Goal: Task Accomplishment & Management: Manage account settings

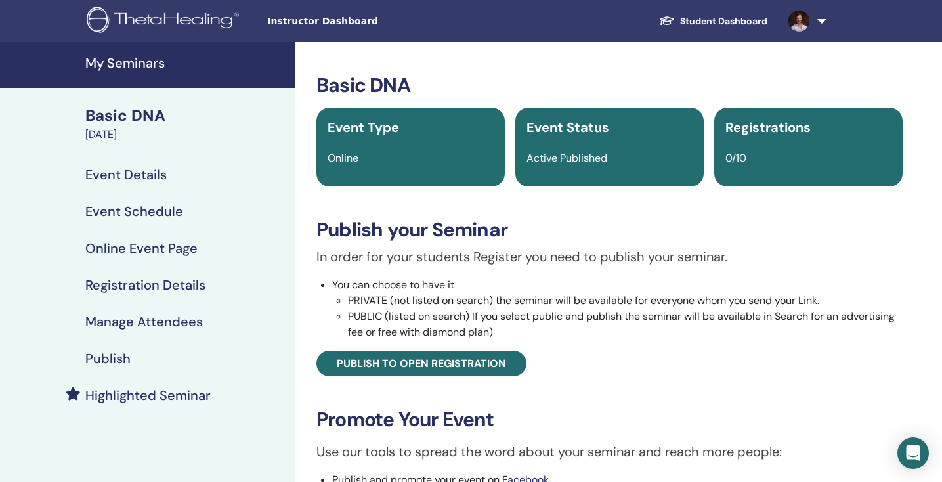
click at [123, 65] on h4 "My Seminars" at bounding box center [186, 63] width 202 height 16
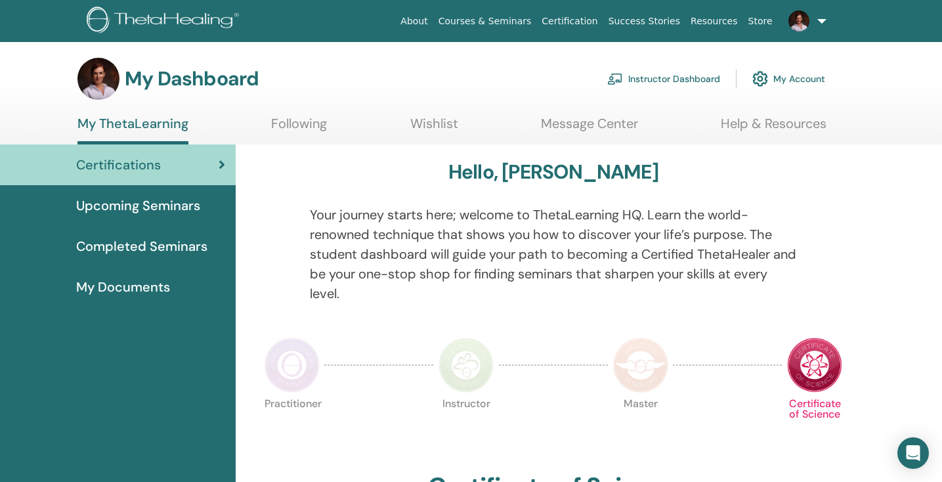
click at [682, 78] on link "Instructor Dashboard" at bounding box center [663, 78] width 113 height 29
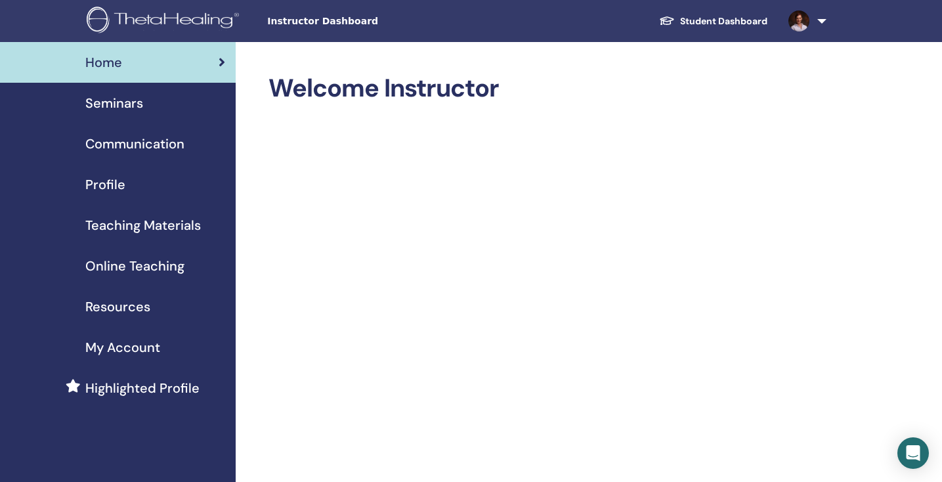
click at [127, 106] on span "Seminars" at bounding box center [114, 103] width 58 height 20
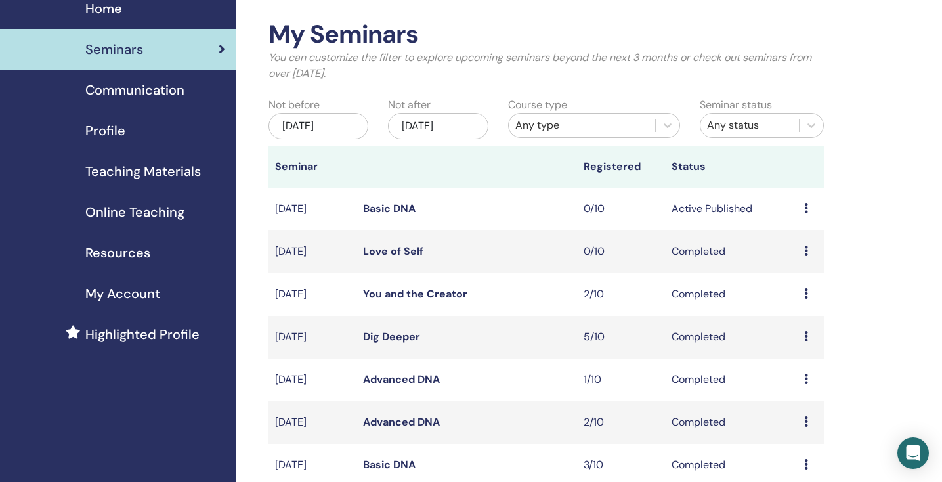
scroll to position [56, 0]
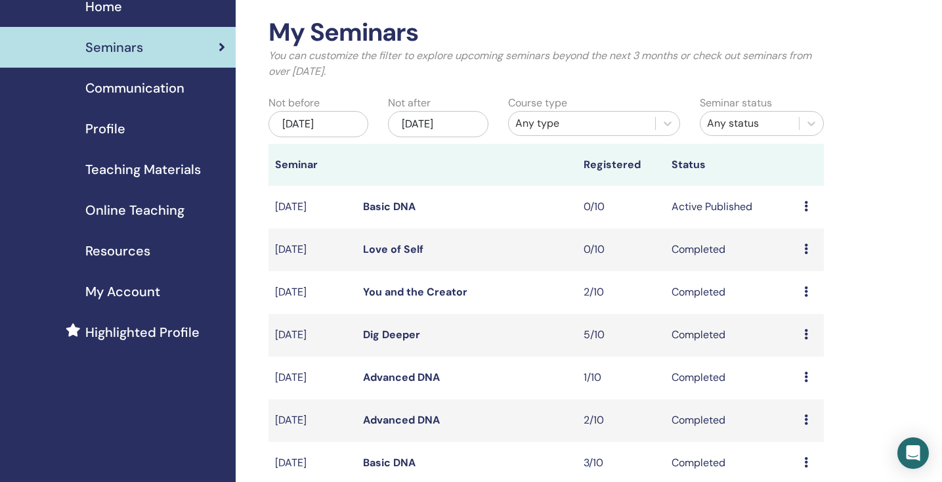
click at [805, 204] on icon at bounding box center [806, 206] width 4 height 11
click at [792, 277] on p "Cancel" at bounding box center [802, 275] width 50 height 16
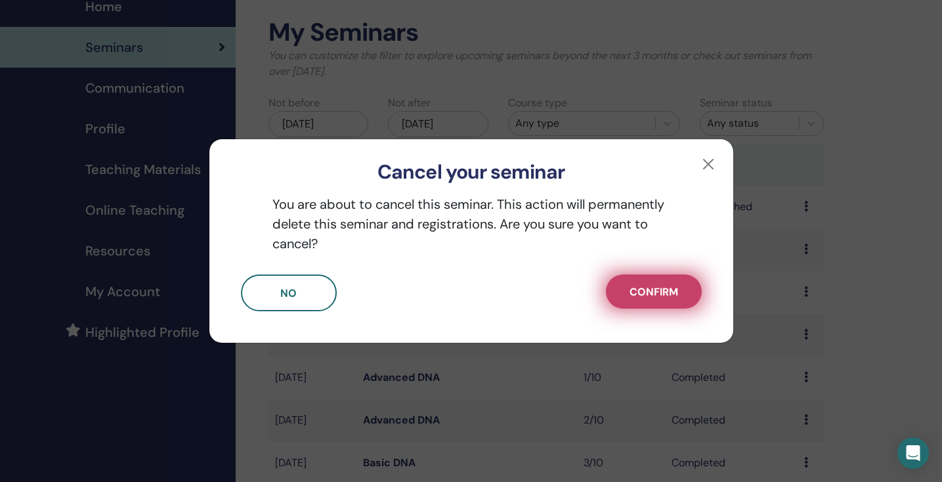
click at [653, 298] on span "Confirm" at bounding box center [654, 292] width 49 height 14
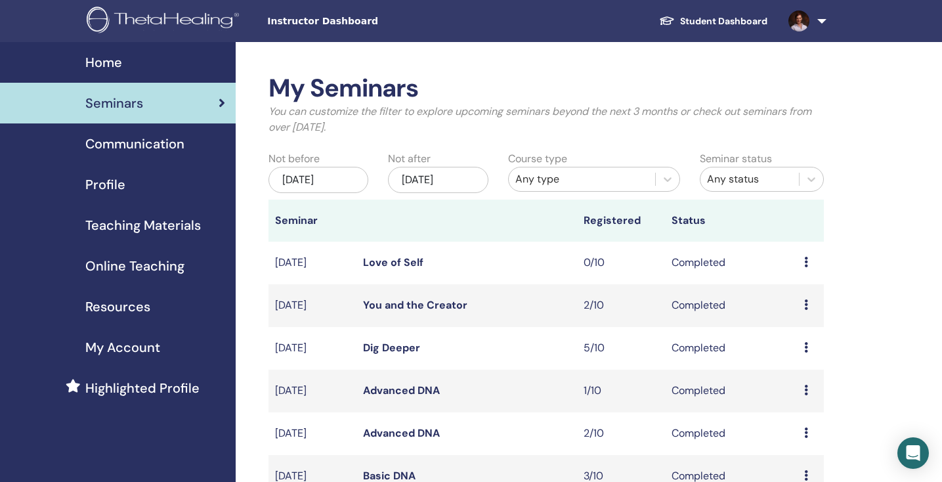
scroll to position [0, 0]
